Goal: Task Accomplishment & Management: Use online tool/utility

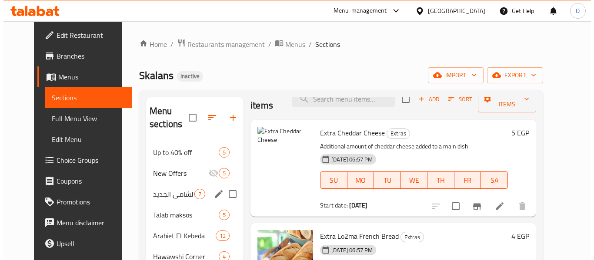
scroll to position [15, 0]
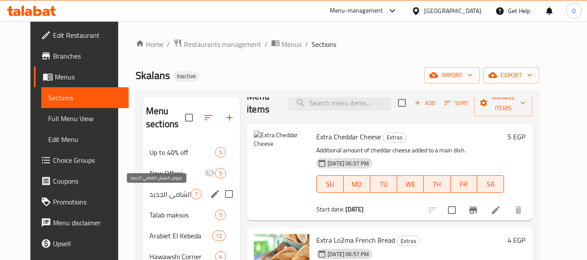
click at [150, 190] on span "عروض العيش الشامي الجديد" at bounding box center [170, 194] width 41 height 10
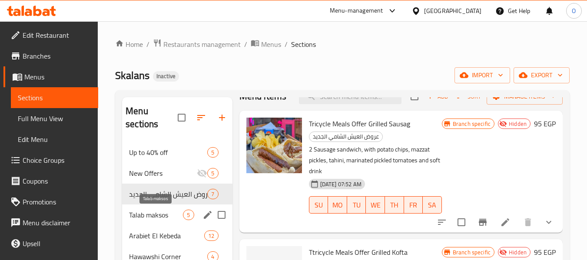
click at [158, 215] on span "Talab maksos" at bounding box center [156, 215] width 54 height 10
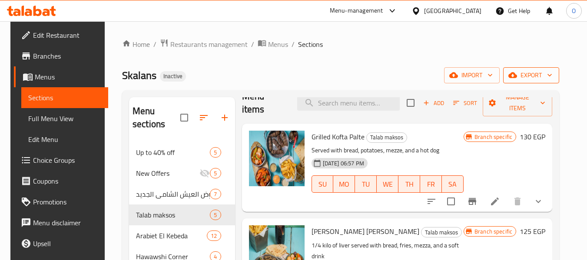
click at [545, 77] on span "export" at bounding box center [531, 75] width 42 height 11
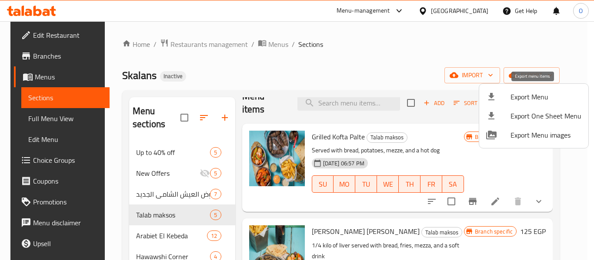
click at [534, 102] on span "Export Menu" at bounding box center [545, 97] width 71 height 10
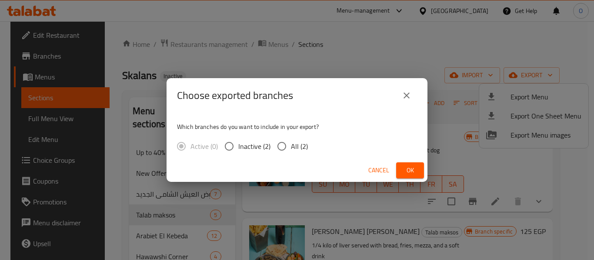
click at [236, 152] on input "Inactive (2)" at bounding box center [229, 146] width 18 height 18
radio input "true"
click at [410, 170] on span "Ok" at bounding box center [410, 170] width 14 height 11
